Goal: Complete application form

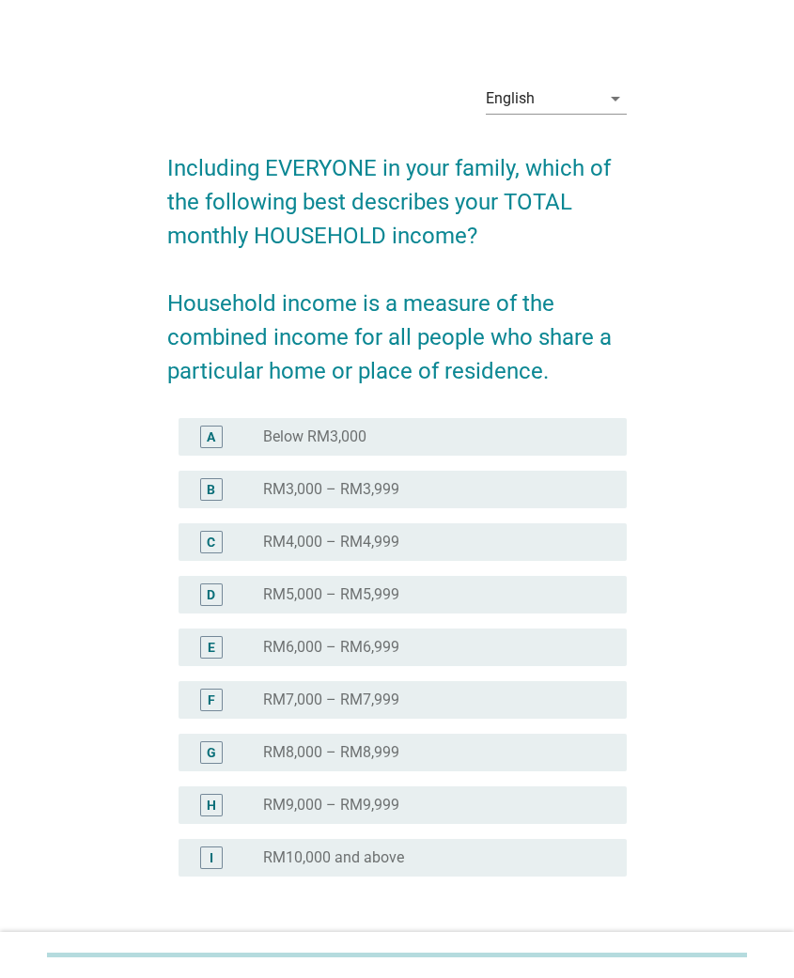
click at [317, 698] on label "RM7,000 – RM7,999" at bounding box center [331, 700] width 136 height 19
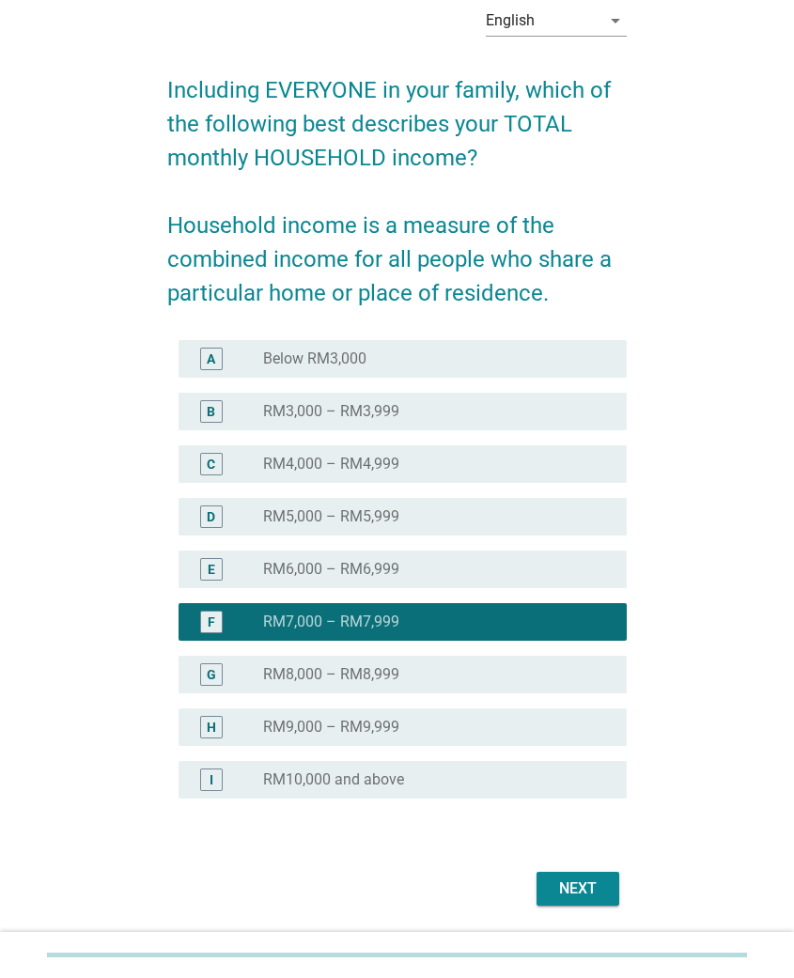
scroll to position [125, 0]
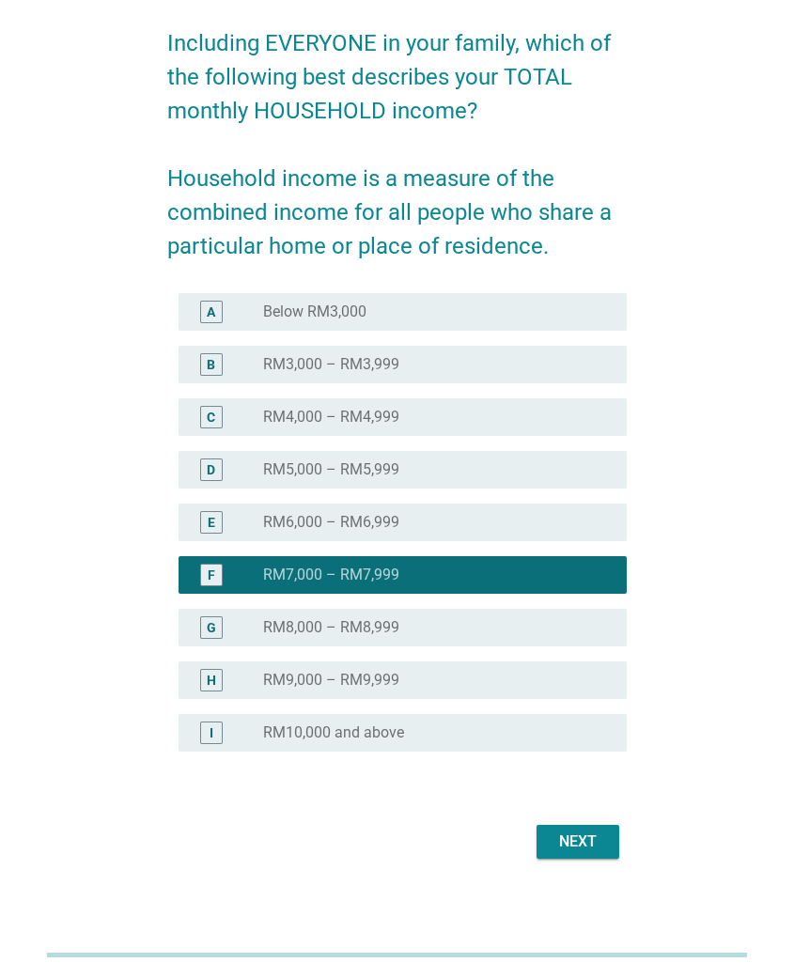
click at [568, 834] on div "Next" at bounding box center [578, 842] width 53 height 23
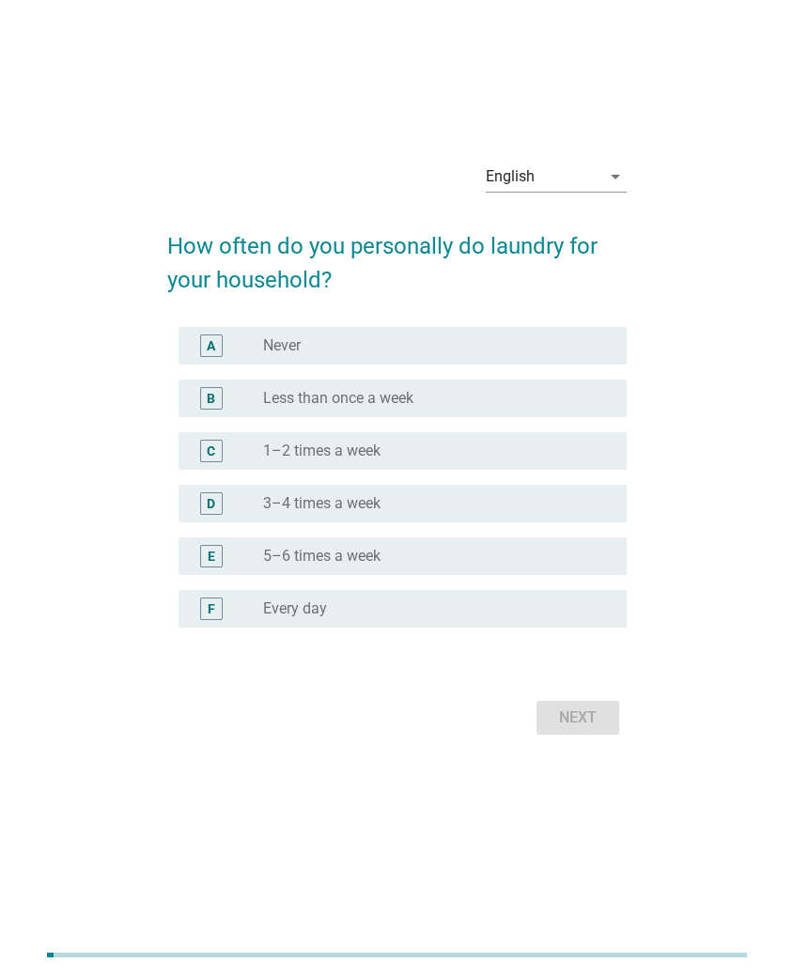
scroll to position [0, 0]
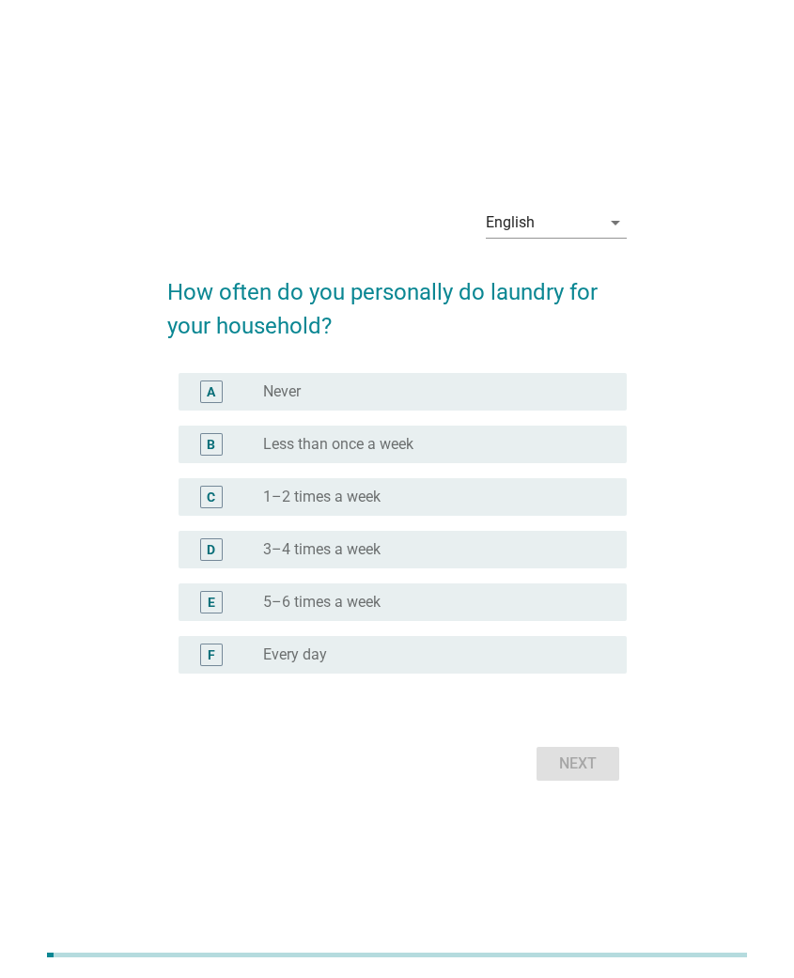
click at [398, 562] on div "D radio_button_unchecked 3–4 times a week" at bounding box center [403, 550] width 448 height 38
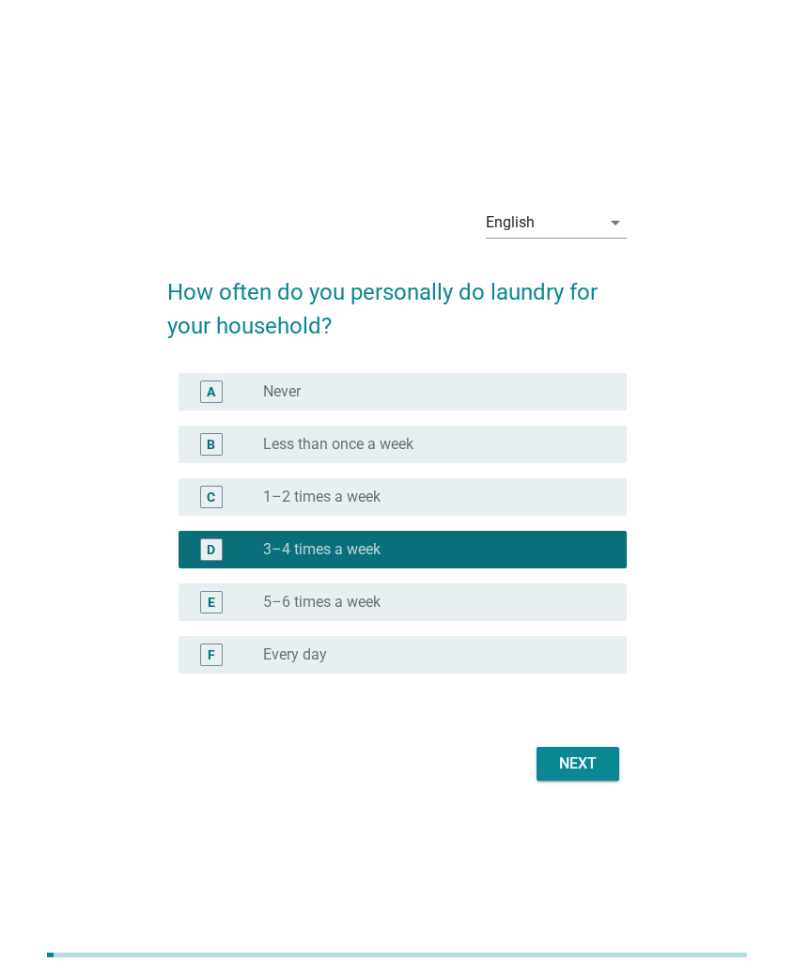
click at [586, 761] on div "Next" at bounding box center [578, 764] width 53 height 23
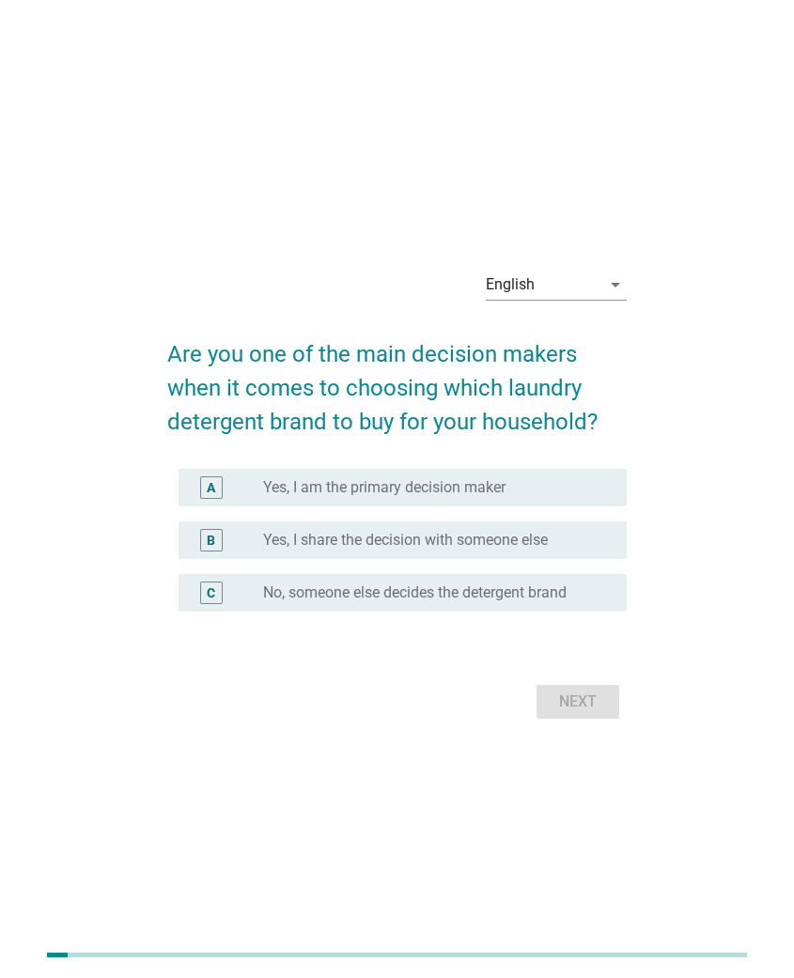
click at [406, 542] on label "Yes, I share the decision with someone else" at bounding box center [405, 540] width 285 height 19
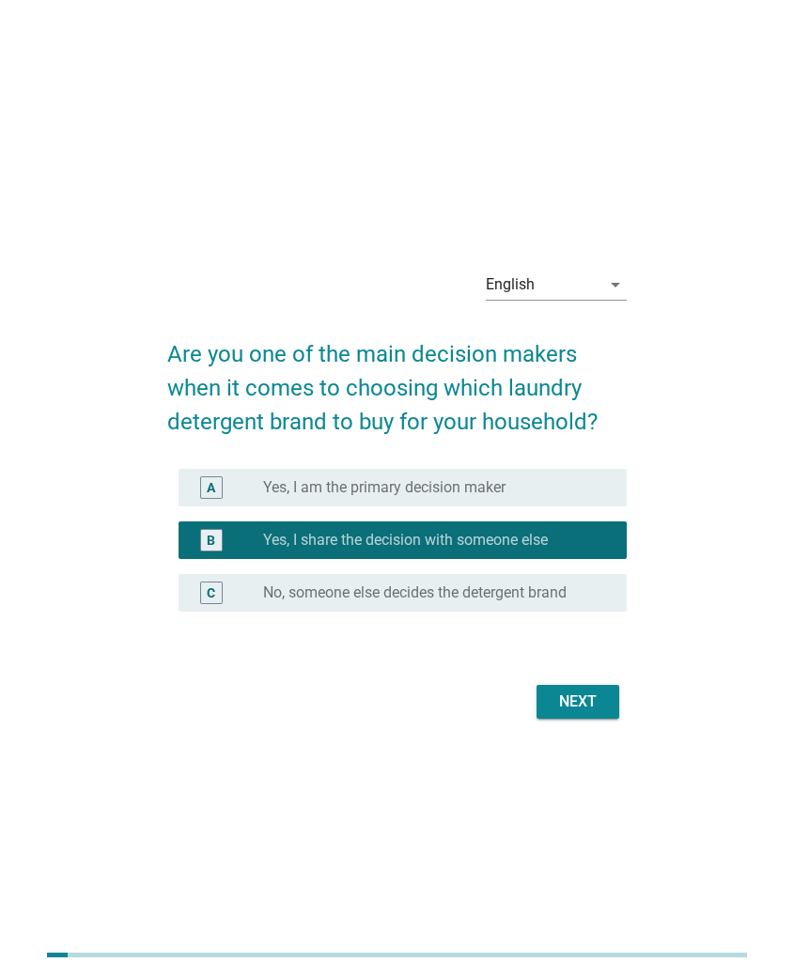
click at [587, 699] on div "Next" at bounding box center [578, 702] width 53 height 23
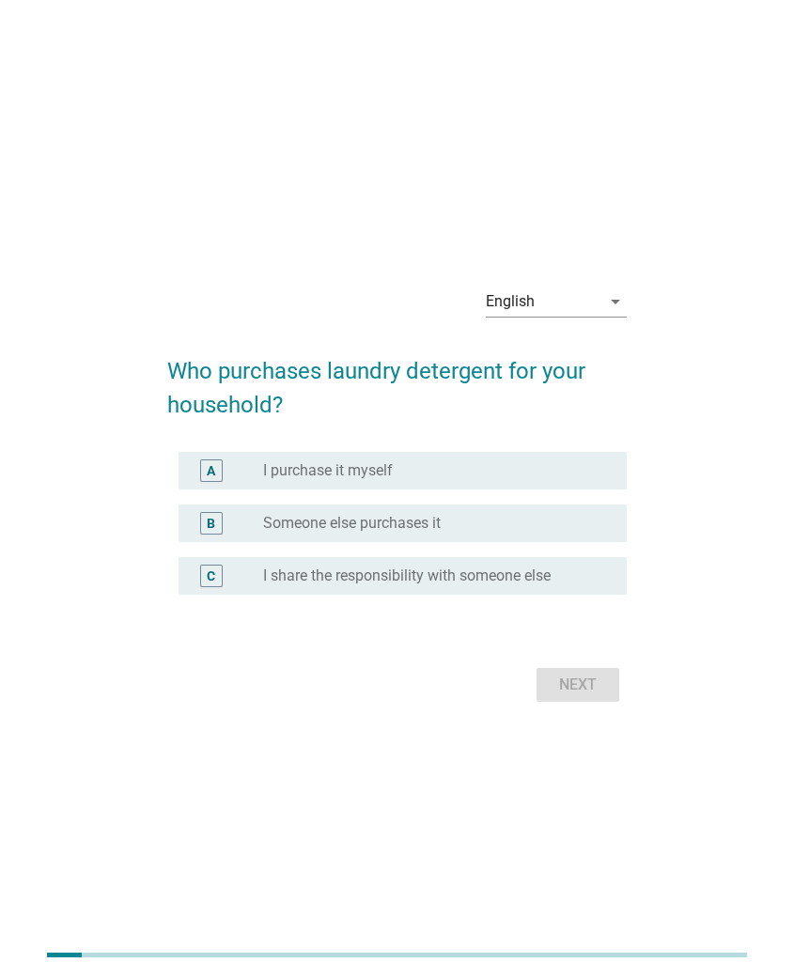
click at [431, 475] on div "radio_button_unchecked I purchase it myself" at bounding box center [430, 470] width 334 height 19
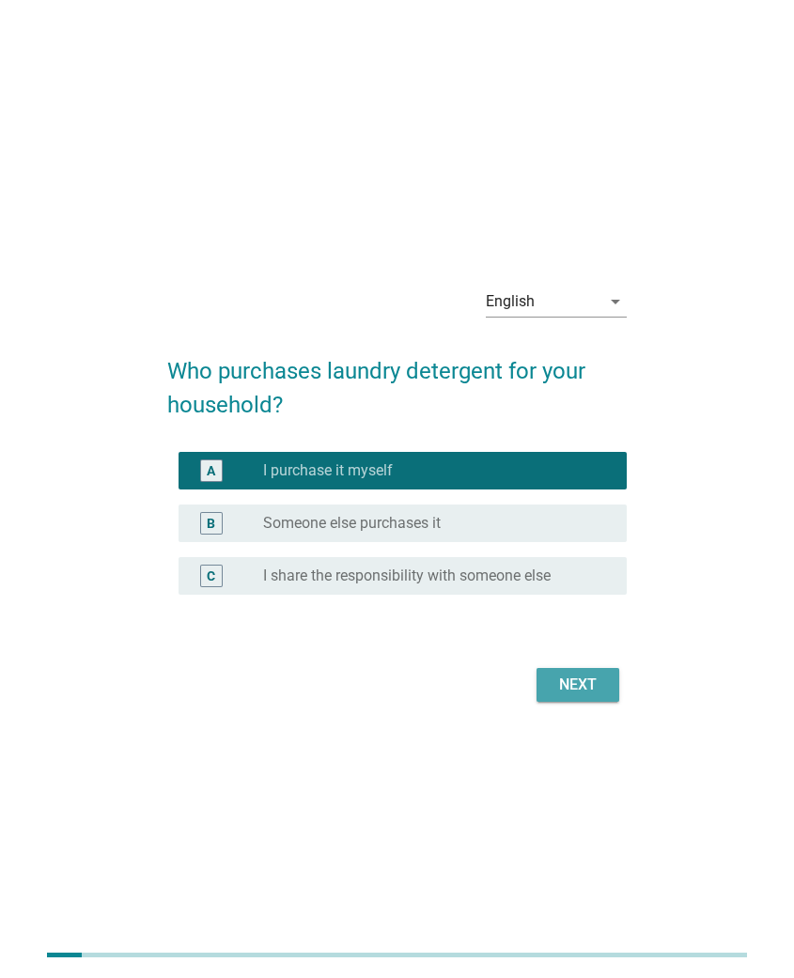
click at [575, 685] on div "Next" at bounding box center [578, 685] width 53 height 23
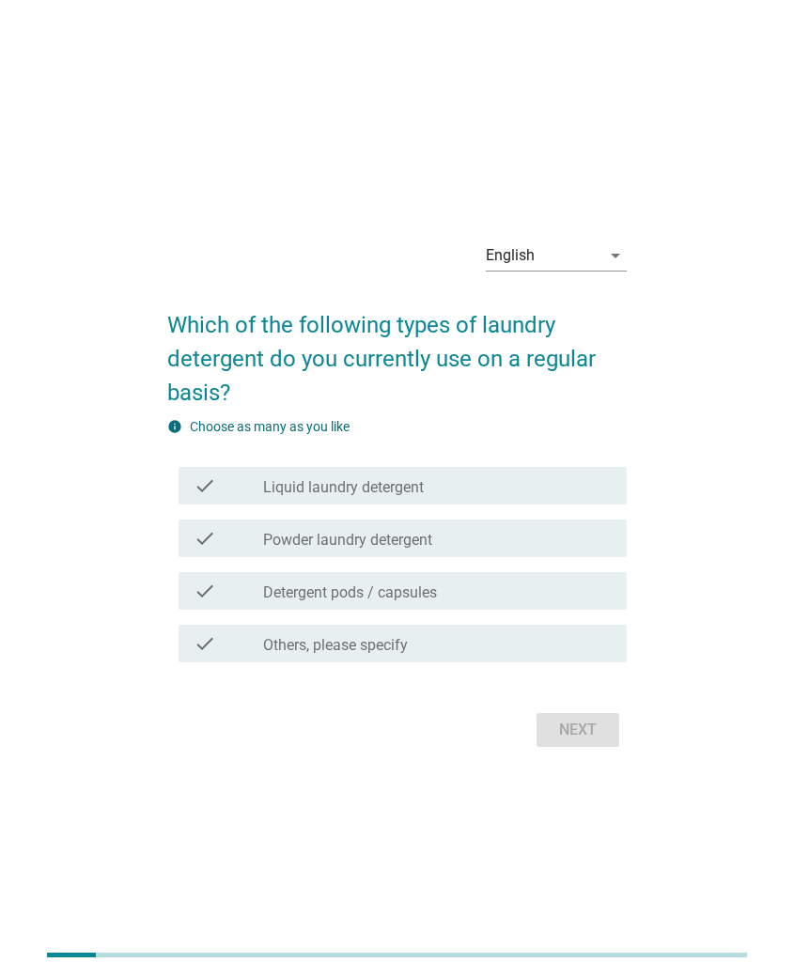
click at [397, 483] on label "Liquid laundry detergent" at bounding box center [343, 487] width 161 height 19
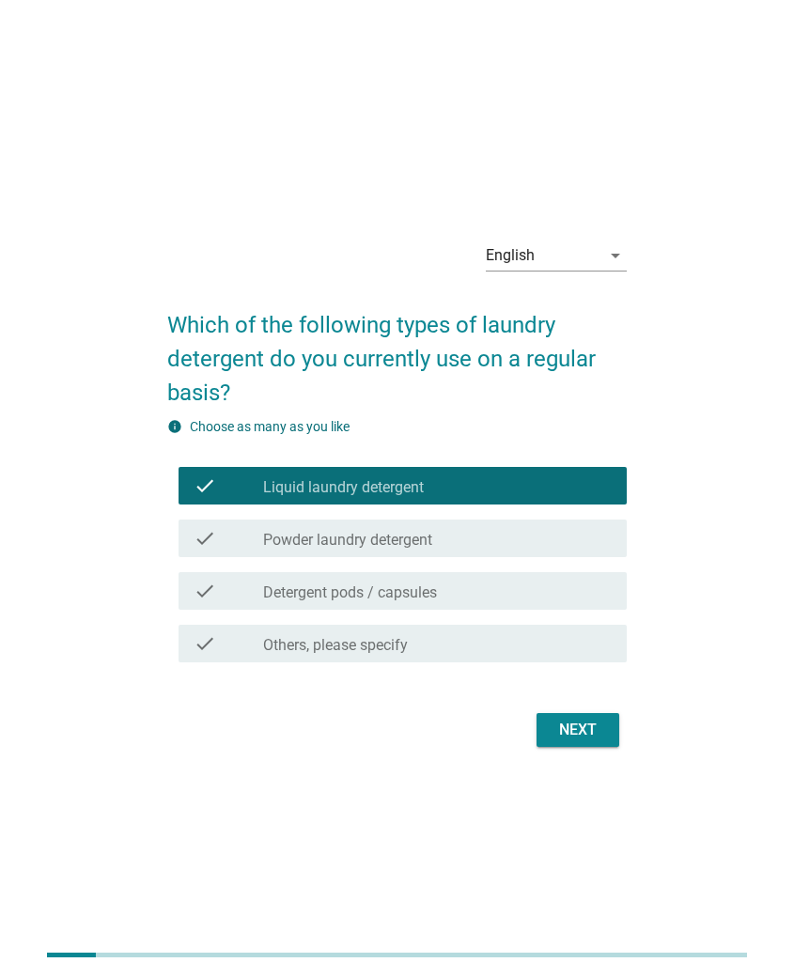
click at [401, 525] on div "check check_box_outline_blank Powder laundry detergent" at bounding box center [403, 539] width 448 height 38
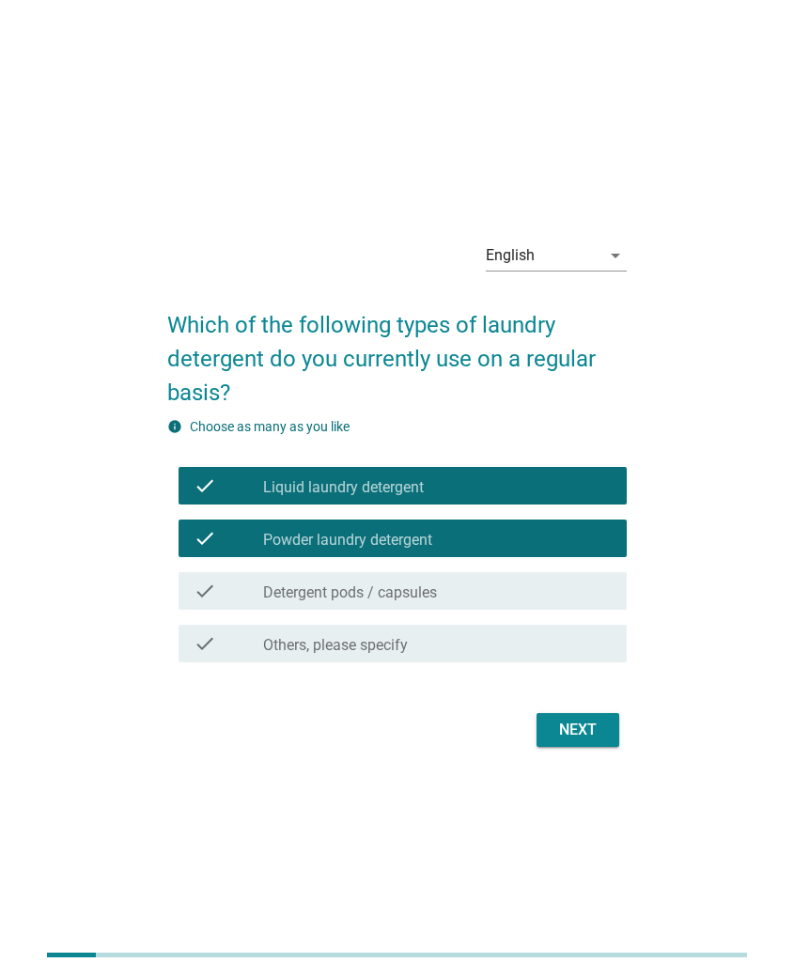
click at [402, 579] on div "check check_box_outline_blank Detergent pods / capsules" at bounding box center [403, 591] width 448 height 38
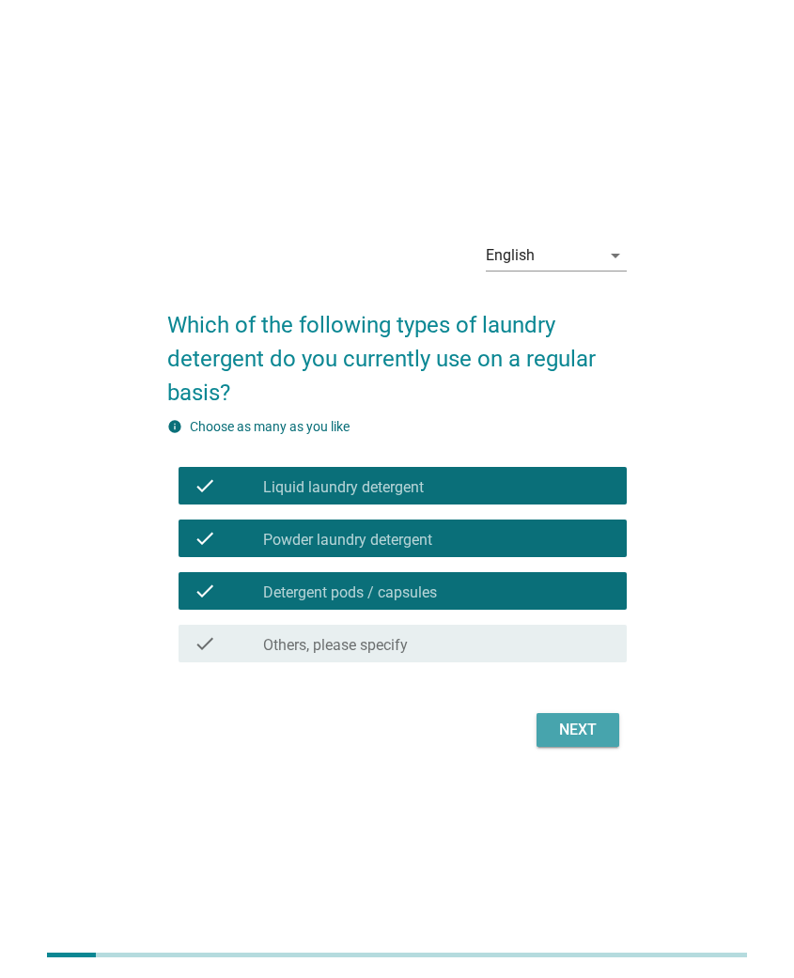
click at [577, 719] on div "Next" at bounding box center [578, 730] width 53 height 23
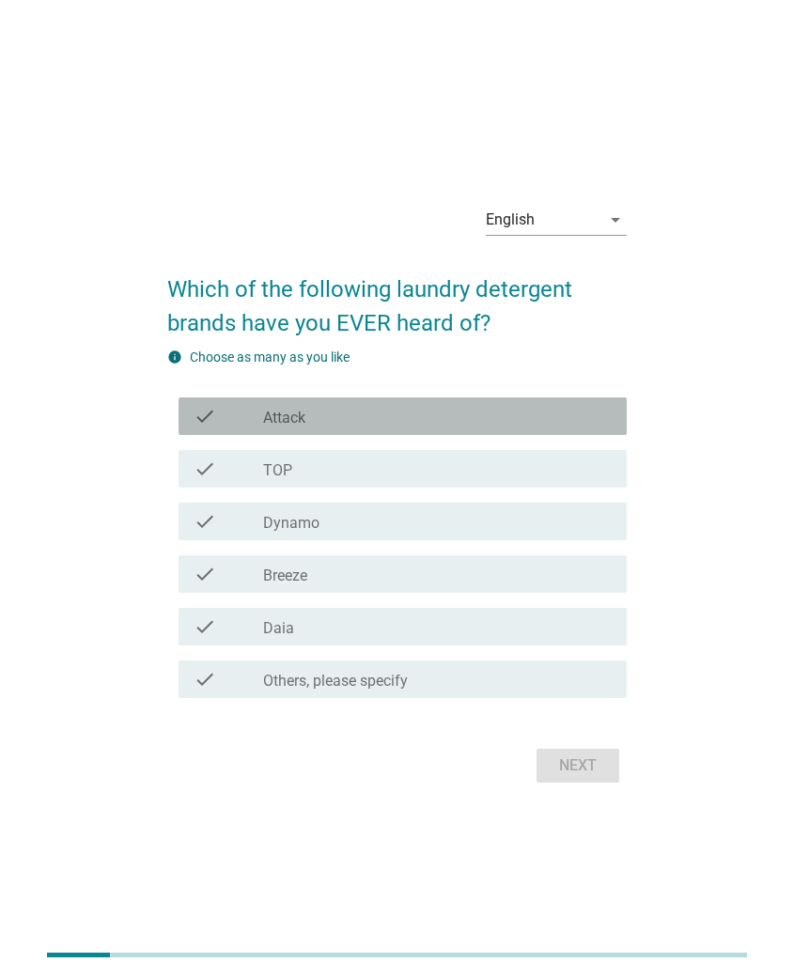
click at [359, 405] on div "check_box_outline_blank Attack" at bounding box center [437, 416] width 349 height 23
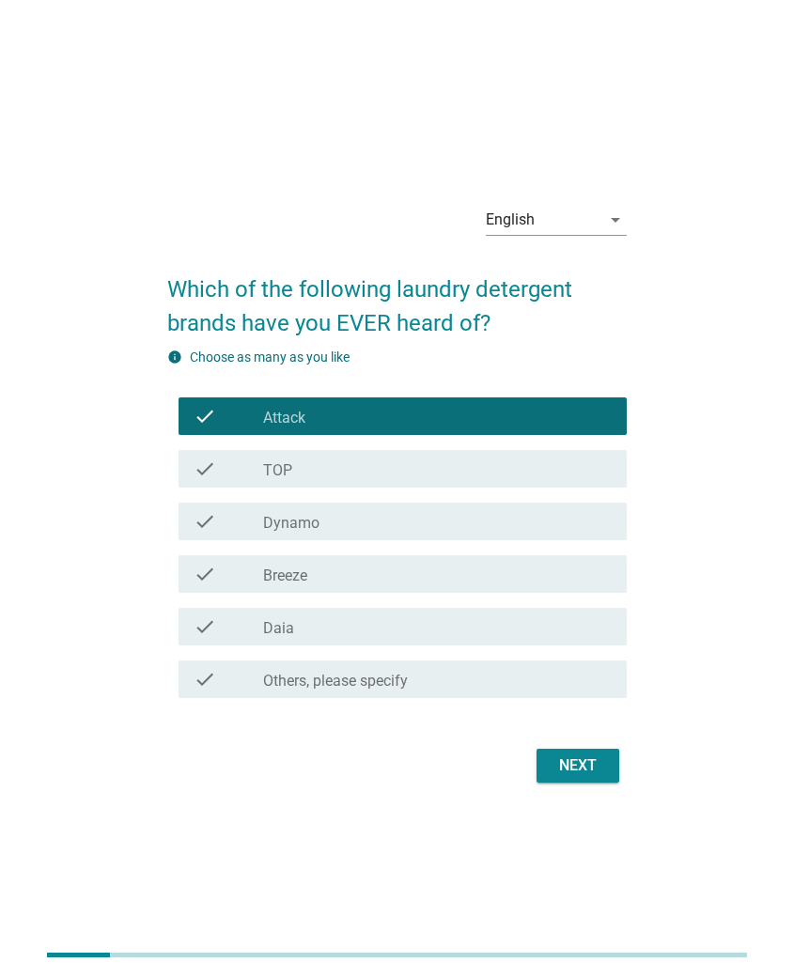
click at [351, 440] on div "check check_box_outline_blank Attack" at bounding box center [397, 416] width 460 height 53
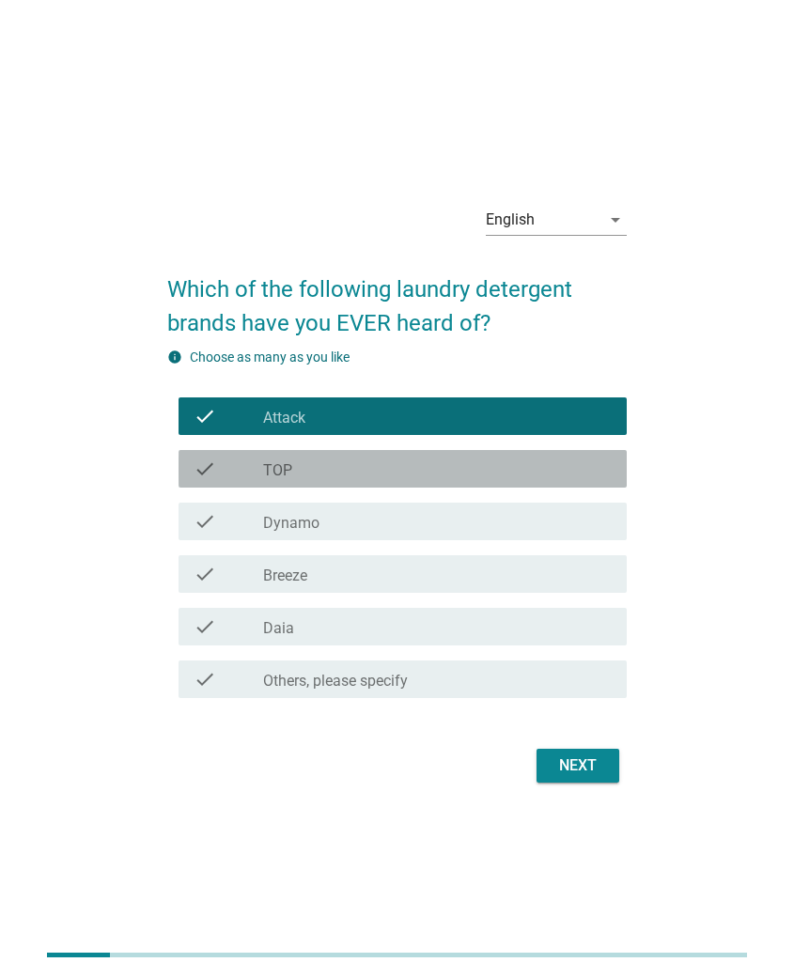
click at [349, 470] on div "check_box_outline_blank TOP" at bounding box center [437, 469] width 349 height 23
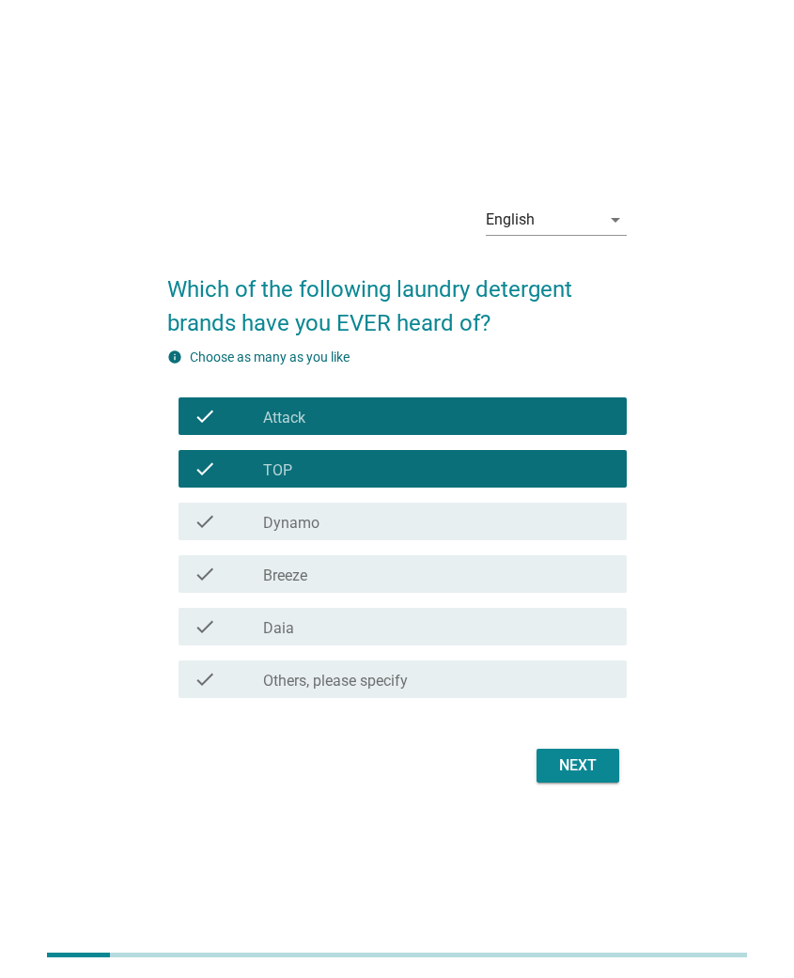
click at [347, 504] on div "check check_box_outline_blank Dynamo" at bounding box center [403, 522] width 448 height 38
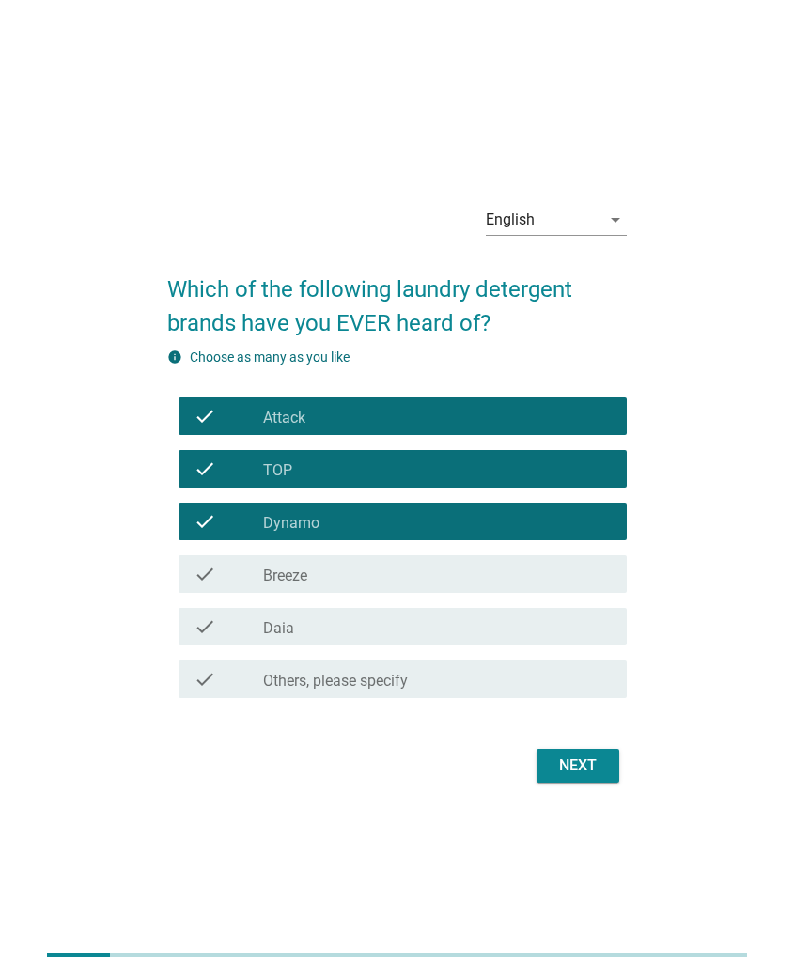
click at [346, 575] on div "check_box_outline_blank Breeze" at bounding box center [437, 574] width 349 height 23
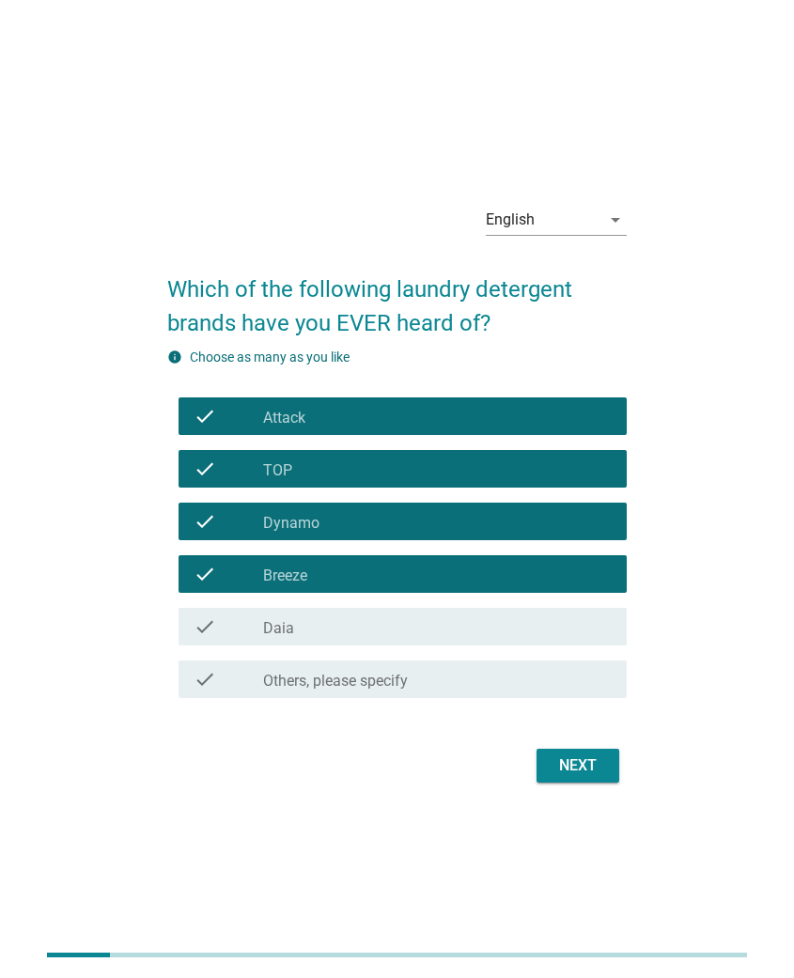
click at [347, 625] on div "check_box_outline_blank Daia" at bounding box center [437, 627] width 349 height 23
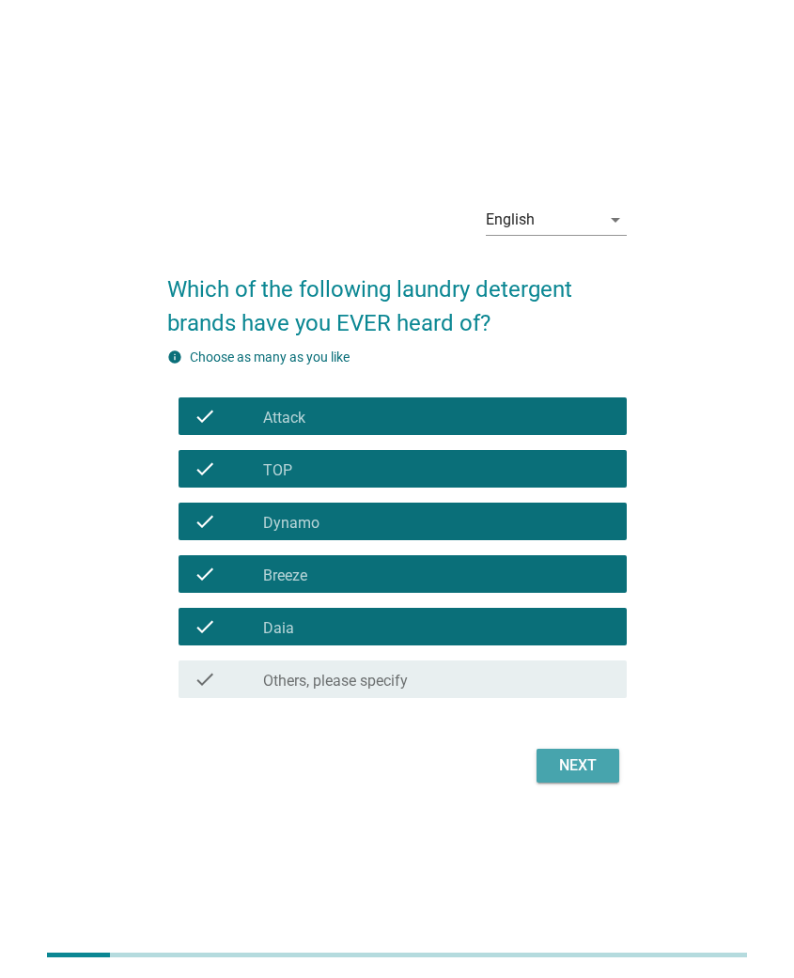
click at [584, 775] on div "Next" at bounding box center [578, 766] width 53 height 23
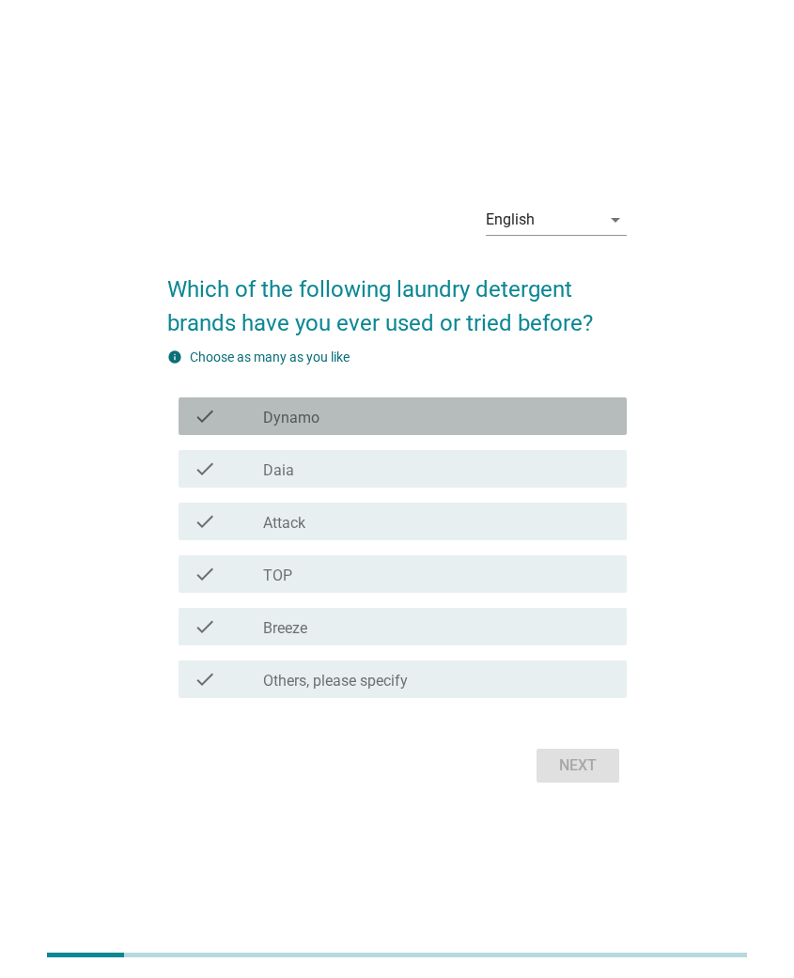
click at [340, 421] on div "check_box_outline_blank Dynamo" at bounding box center [437, 416] width 349 height 23
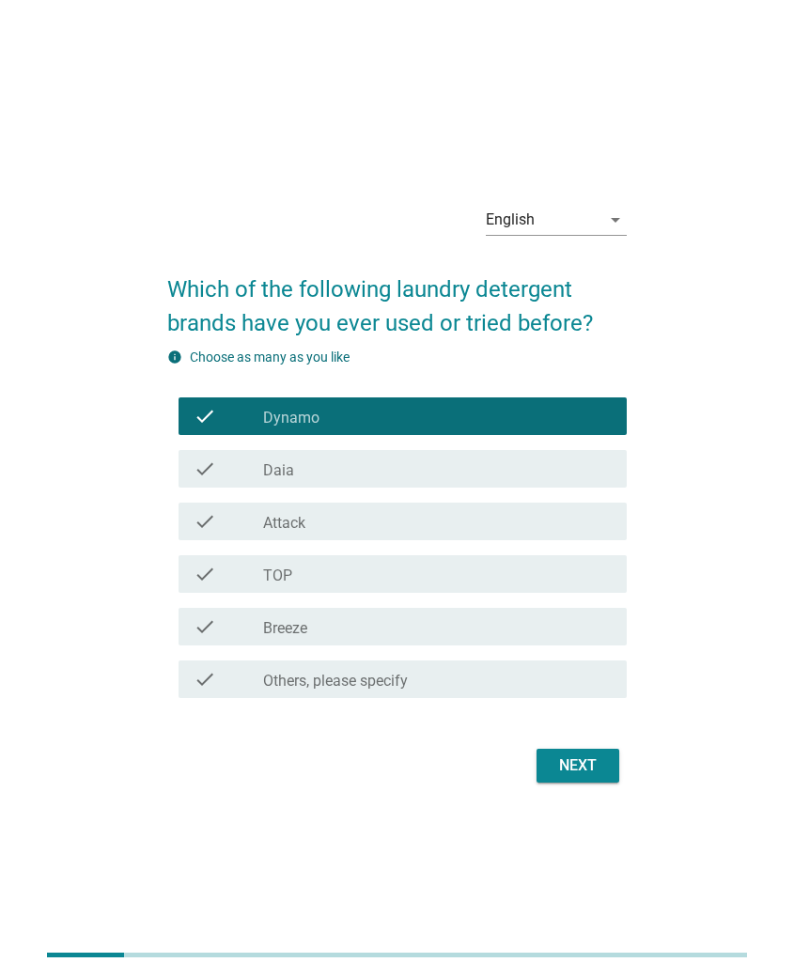
click at [326, 478] on div "check_box_outline_blank Daia" at bounding box center [437, 469] width 349 height 23
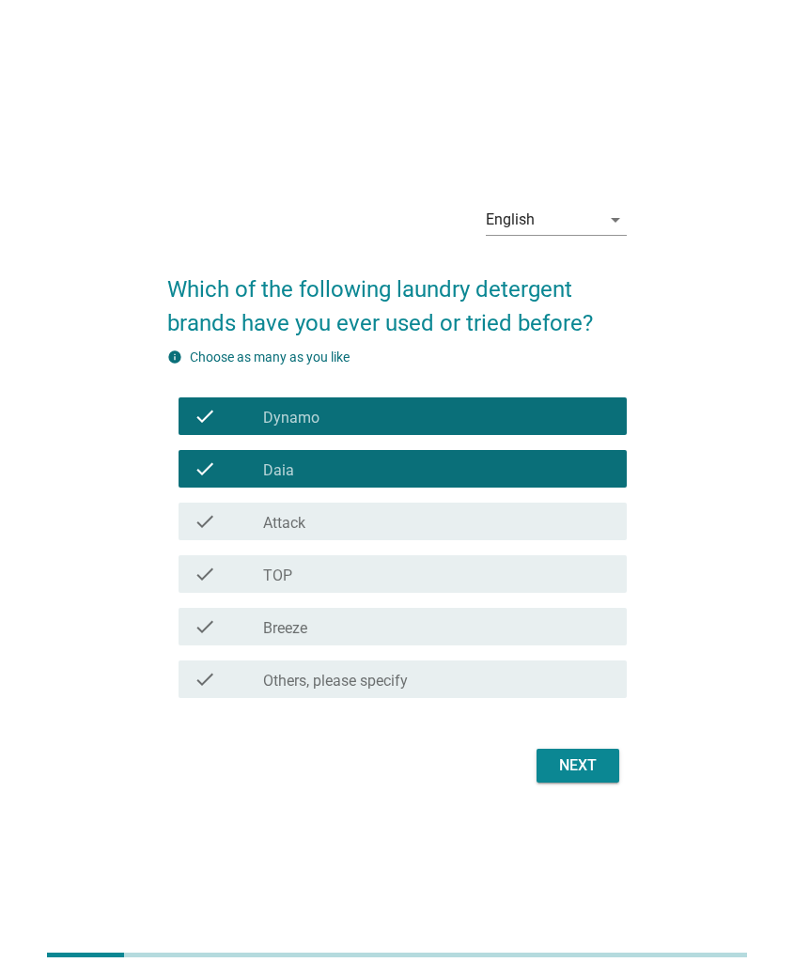
click at [312, 538] on div "check check_box_outline_blank Attack" at bounding box center [403, 522] width 448 height 38
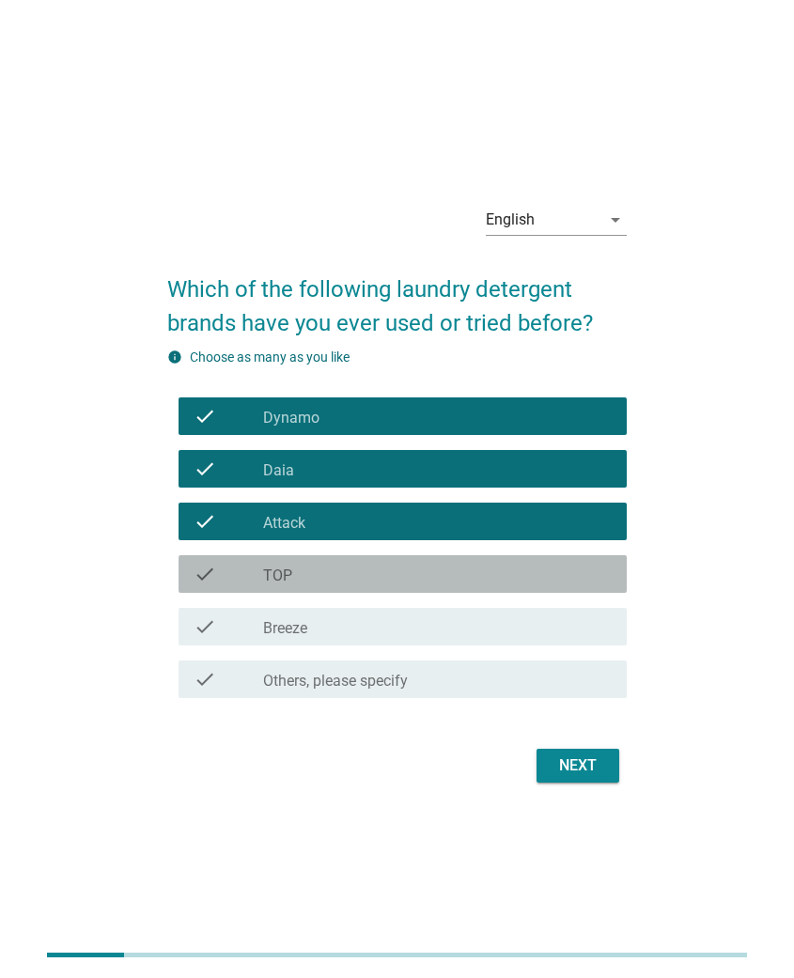
click at [314, 569] on div "check_box_outline_blank TOP" at bounding box center [437, 574] width 349 height 23
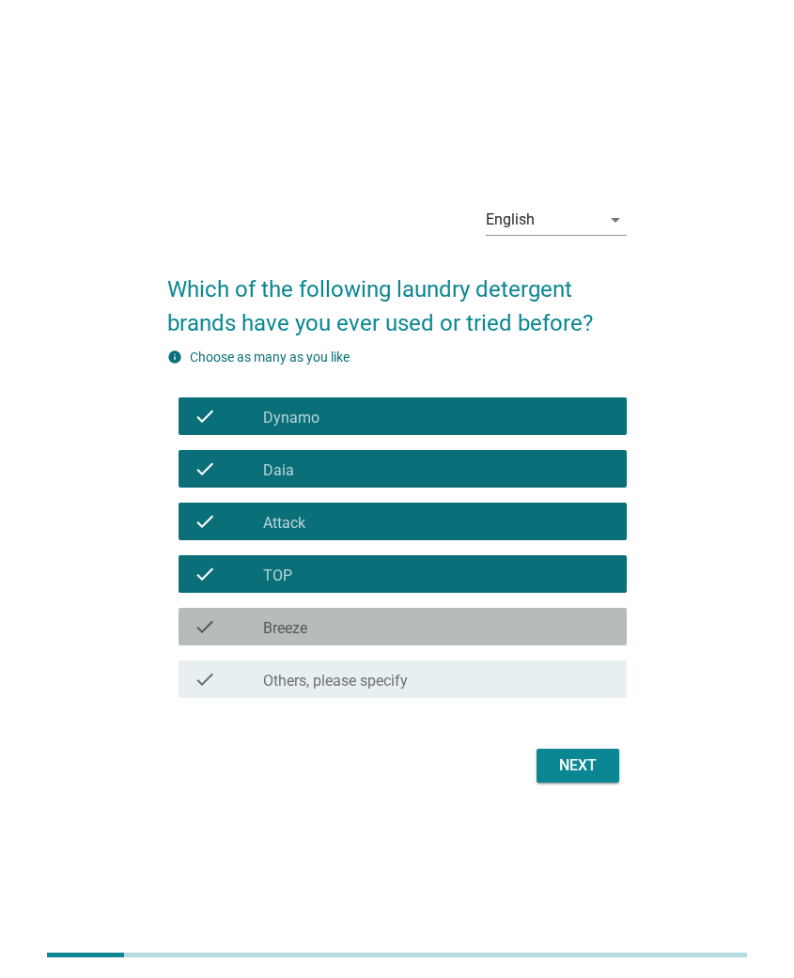
click at [301, 618] on div "check_box_outline_blank Breeze" at bounding box center [437, 627] width 349 height 23
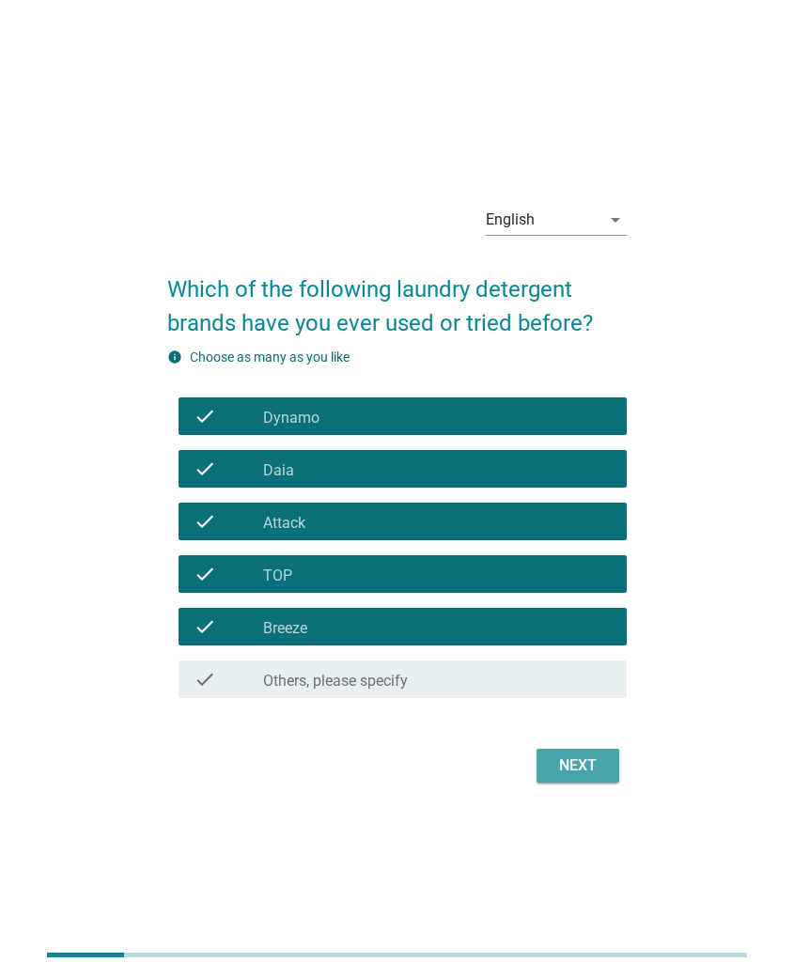
click at [575, 762] on div "Next" at bounding box center [578, 766] width 53 height 23
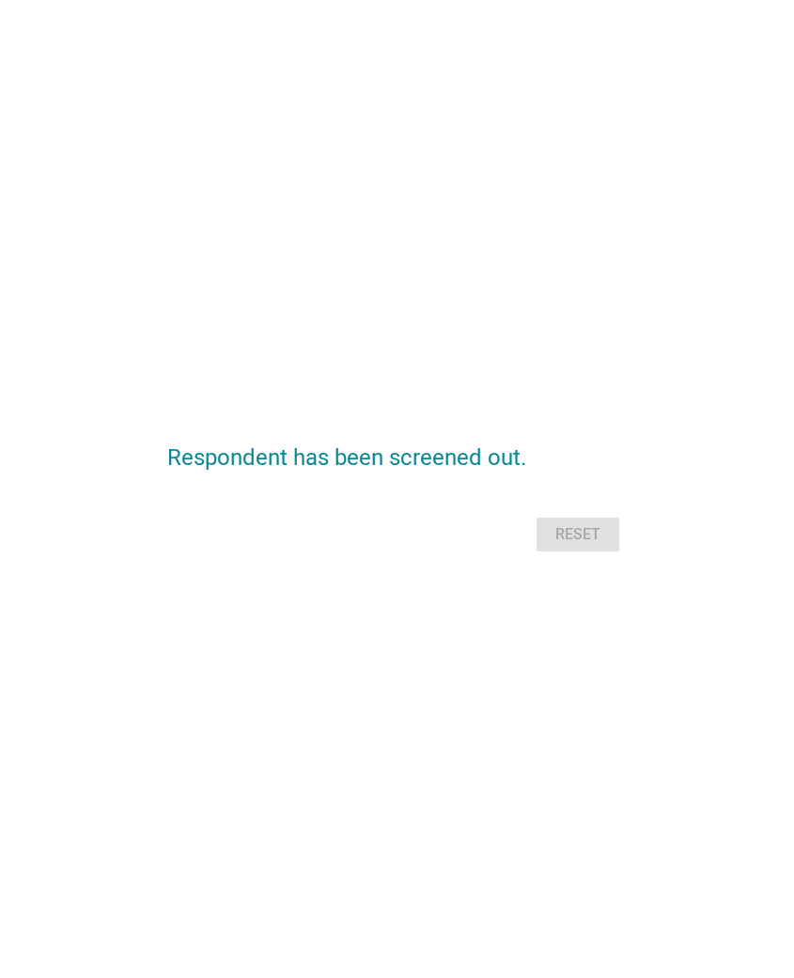
click at [182, 412] on div "Respondent has been screened out. Reset" at bounding box center [397, 489] width 490 height 165
click at [212, 392] on div "Respondent has been screened out. Reset" at bounding box center [397, 489] width 764 height 195
click at [271, 498] on form "Respondent has been screened out. Reset" at bounding box center [397, 489] width 460 height 135
